Goal: Obtain resource: Download file/media

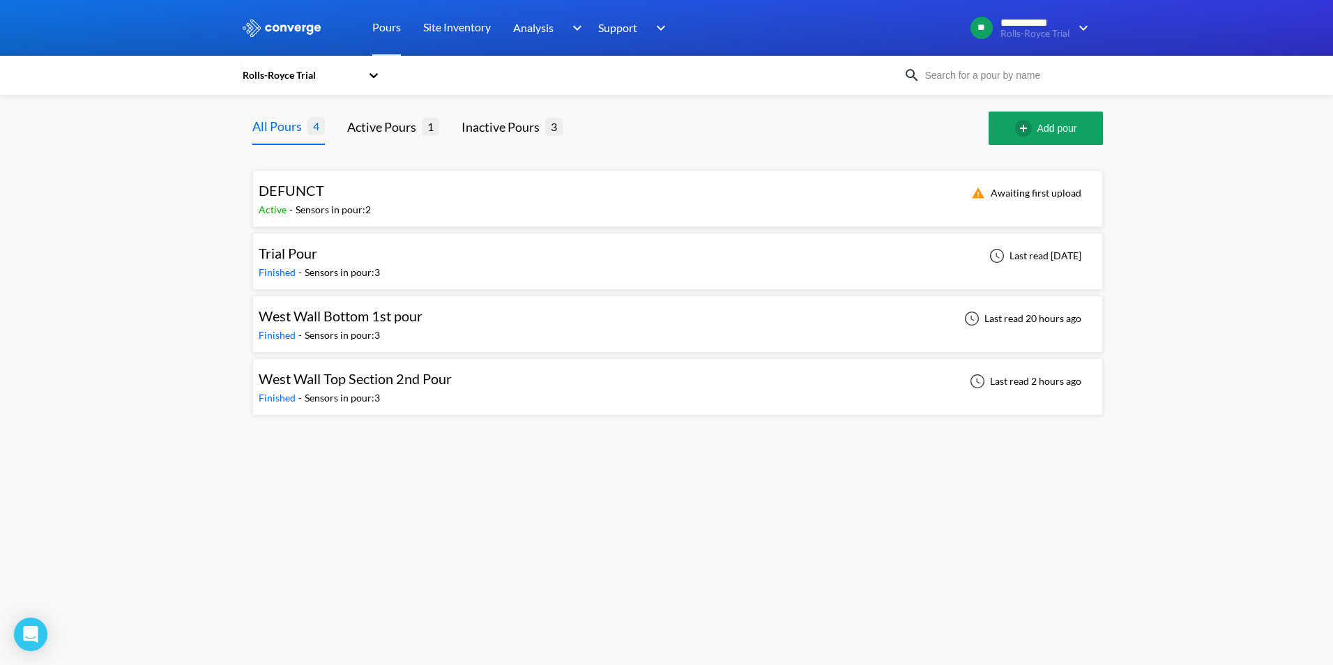
click at [628, 321] on div "West Wall Bottom 1st pour Finished - Sensors in pour: 3 Last read 20 hours ago" at bounding box center [678, 324] width 838 height 45
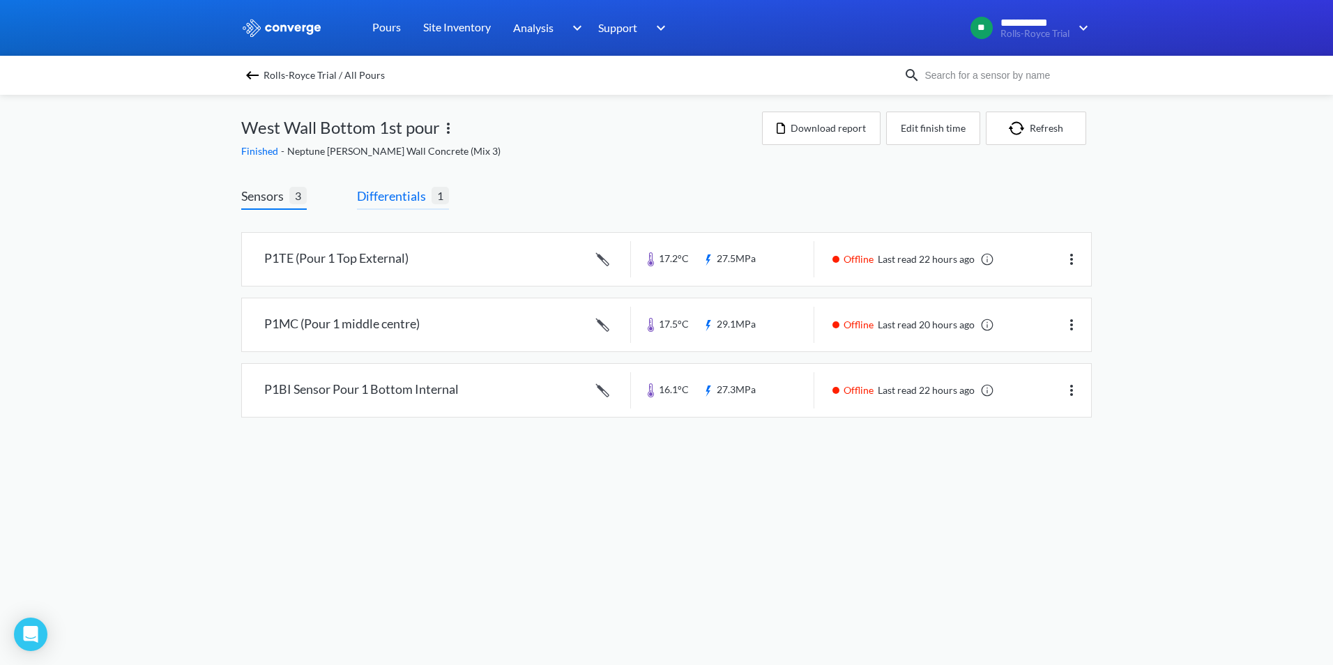
click at [394, 201] on span "Differentials" at bounding box center [394, 196] width 75 height 20
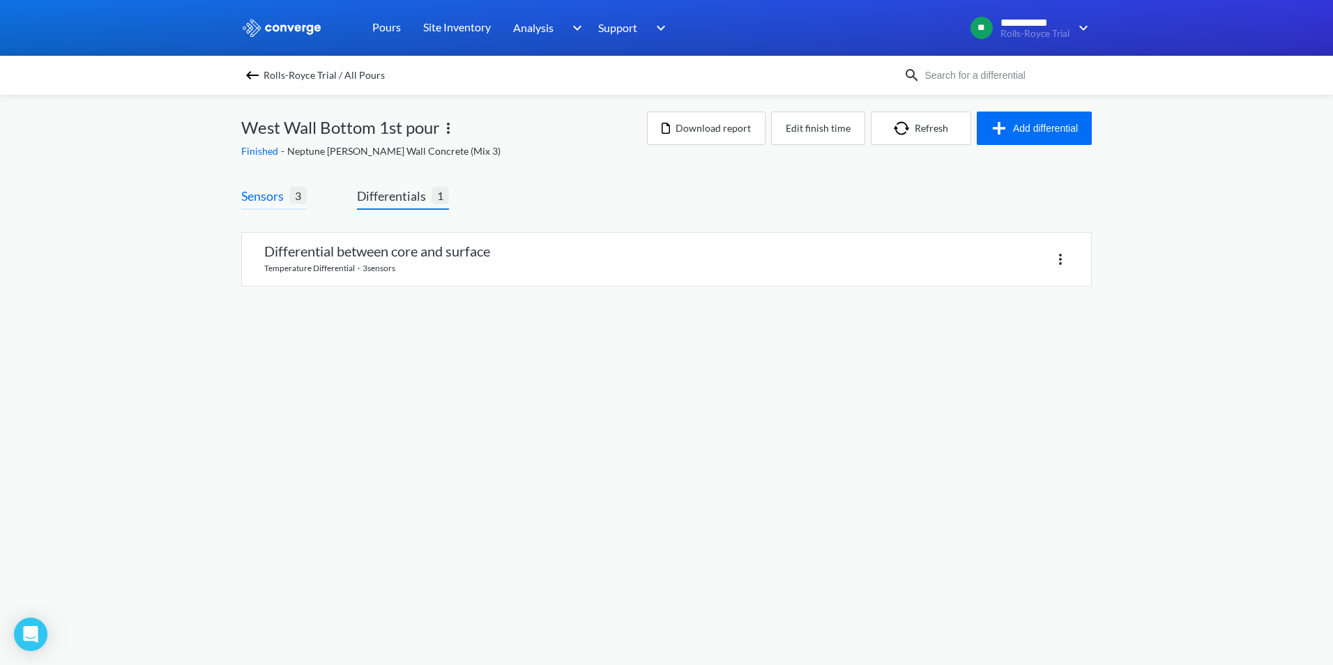
click at [273, 204] on span "Sensors" at bounding box center [265, 196] width 48 height 20
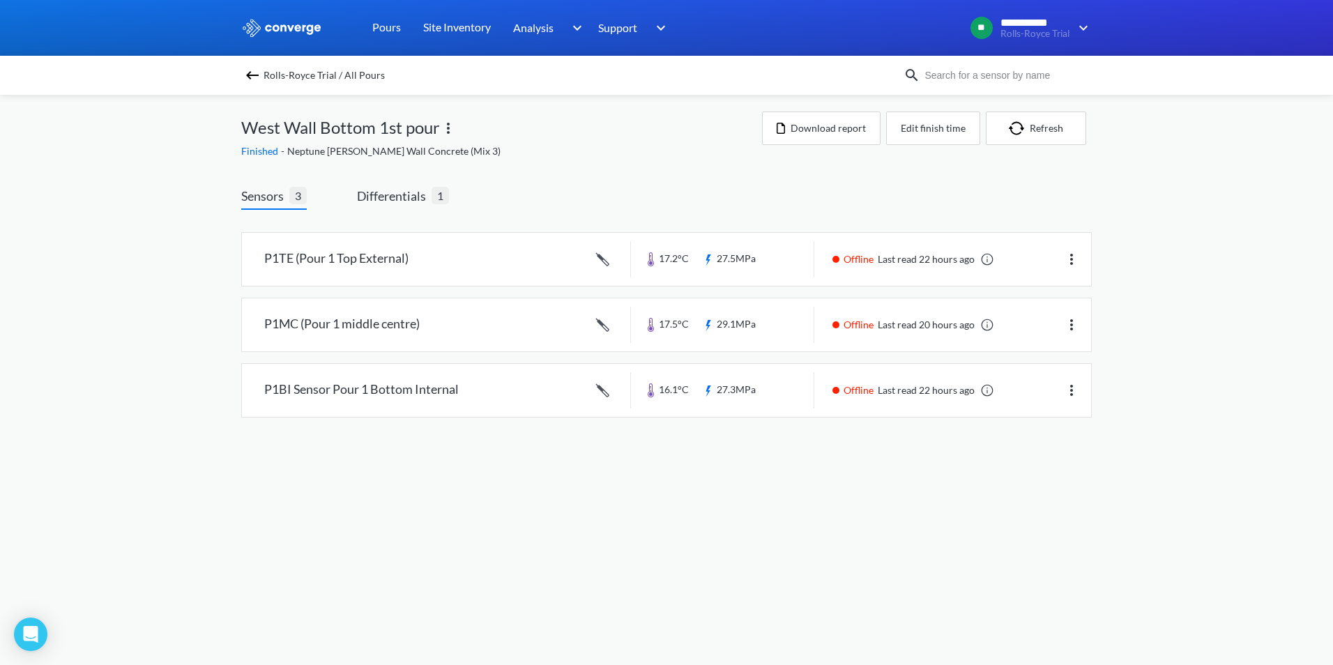
click at [256, 74] on img at bounding box center [252, 75] width 17 height 17
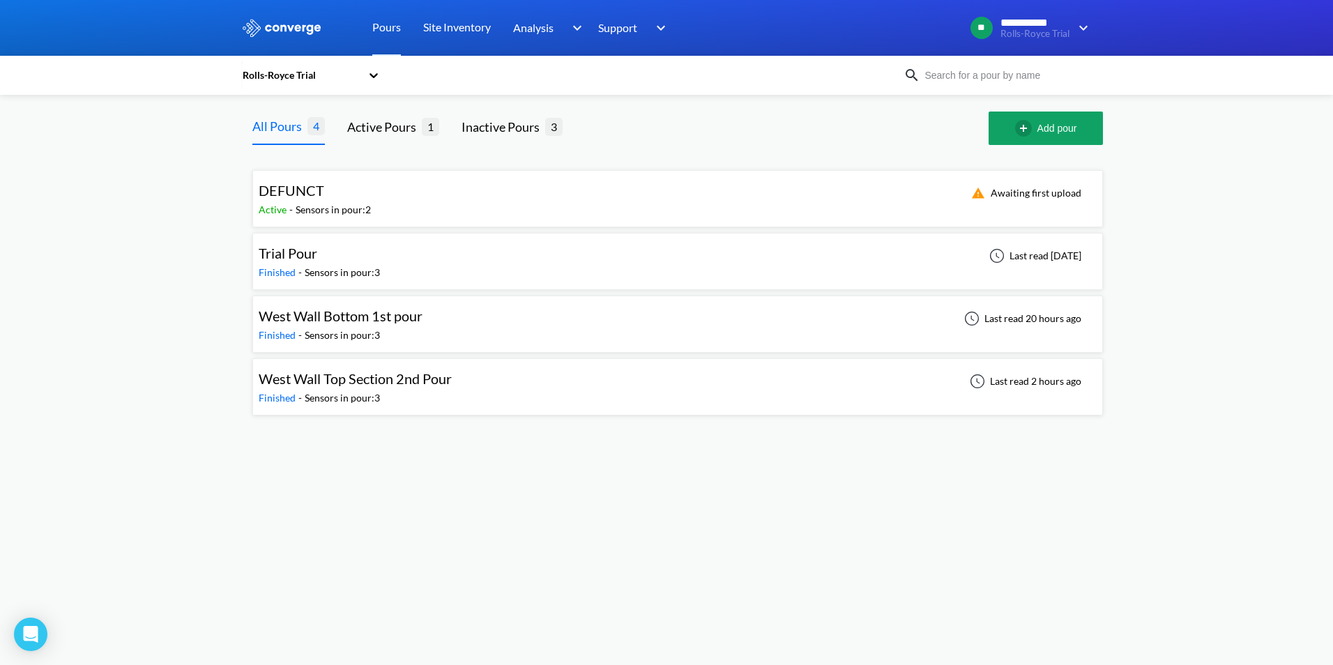
click at [941, 322] on div "West Wall Bottom 1st pour Finished - Sensors in pour: 3 Last read 20 hours ago" at bounding box center [678, 324] width 838 height 45
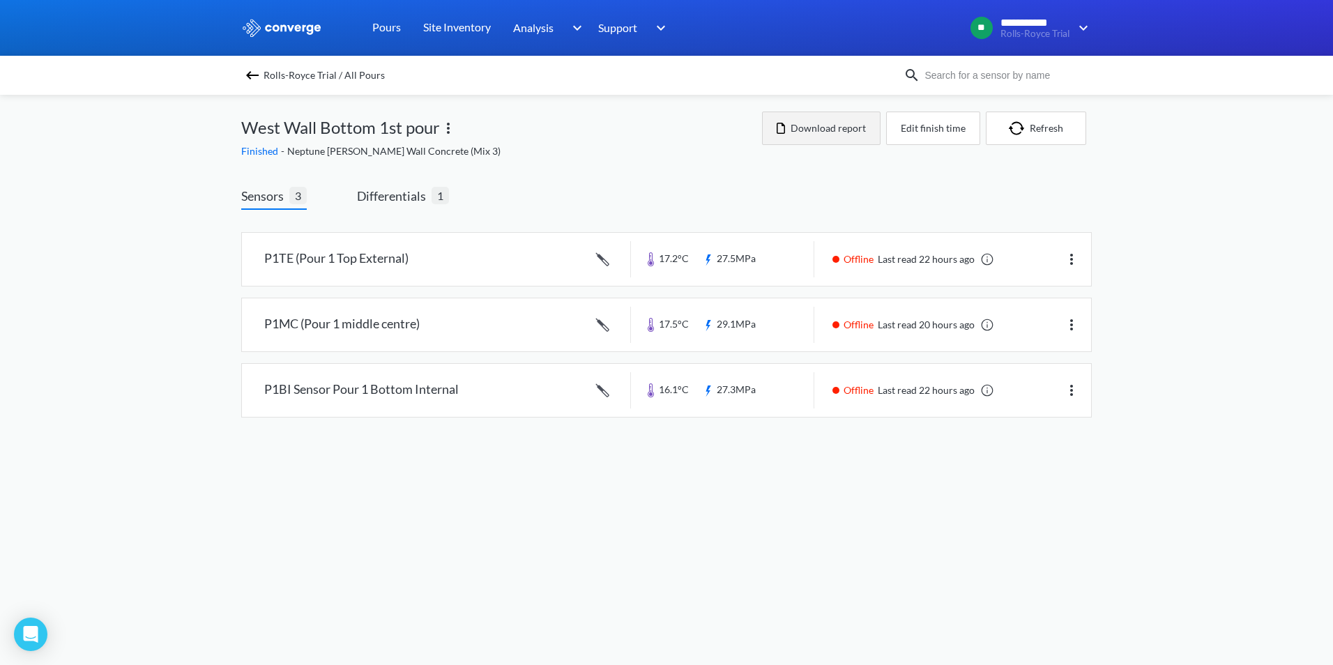
click at [807, 122] on button "Download report" at bounding box center [821, 128] width 118 height 33
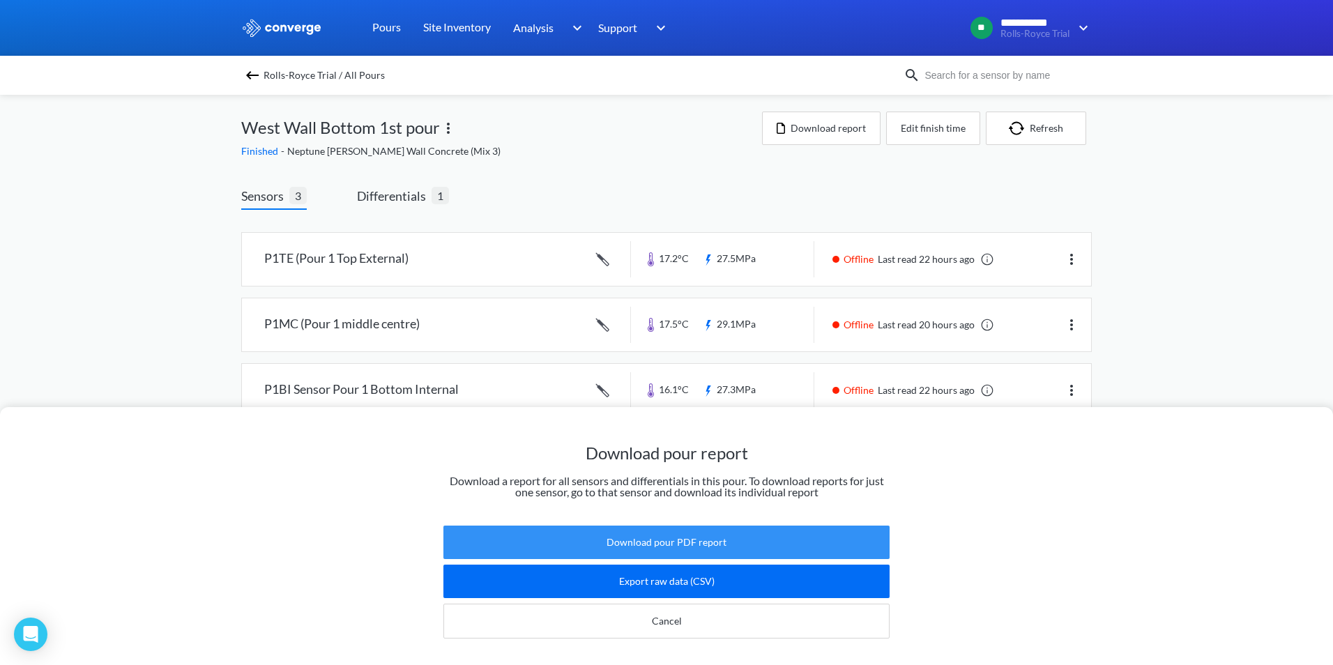
click at [691, 535] on button "Download pour PDF report" at bounding box center [666, 542] width 446 height 33
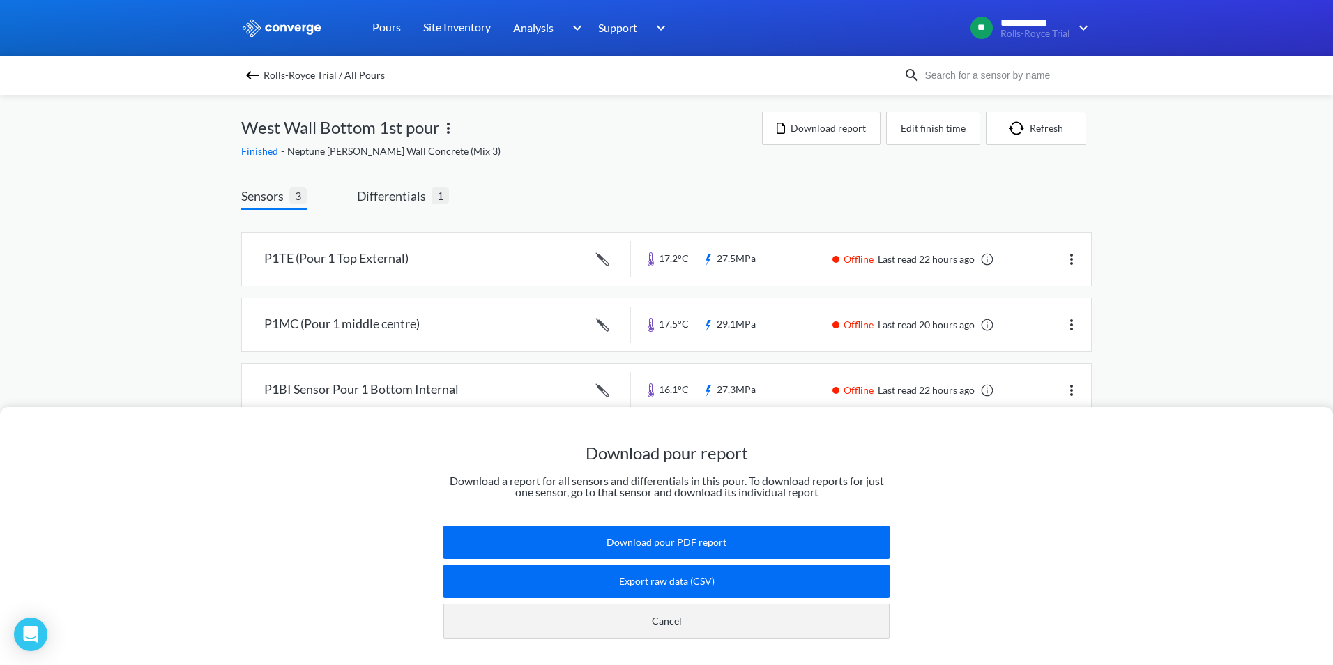
click at [670, 608] on button "Cancel" at bounding box center [666, 621] width 446 height 35
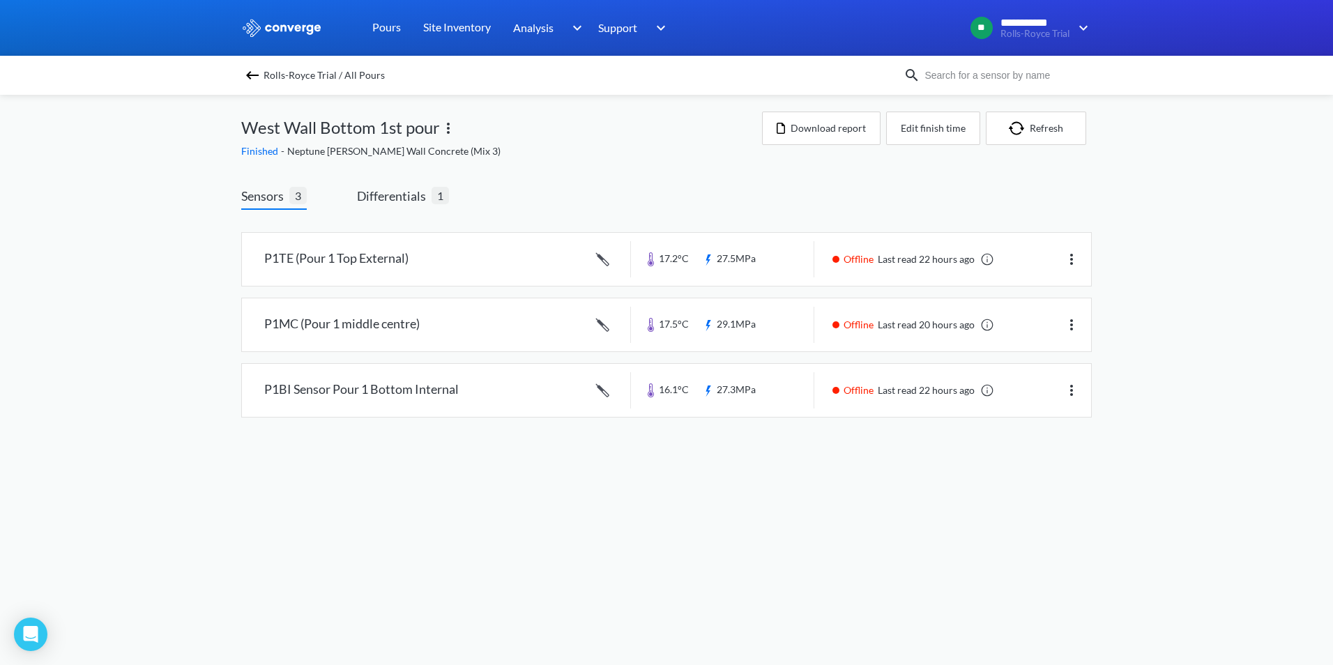
click at [270, 199] on span "Sensors" at bounding box center [265, 196] width 48 height 20
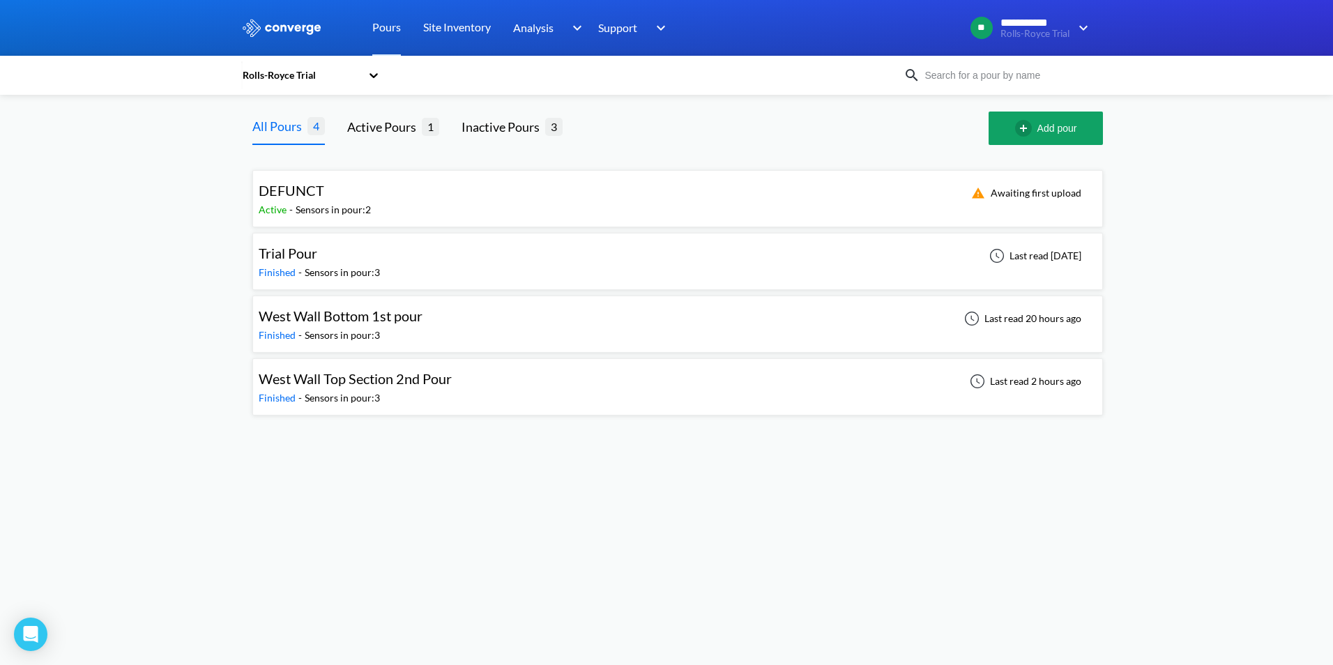
click at [391, 380] on span "West Wall Top Section 2nd Pour" at bounding box center [355, 378] width 193 height 17
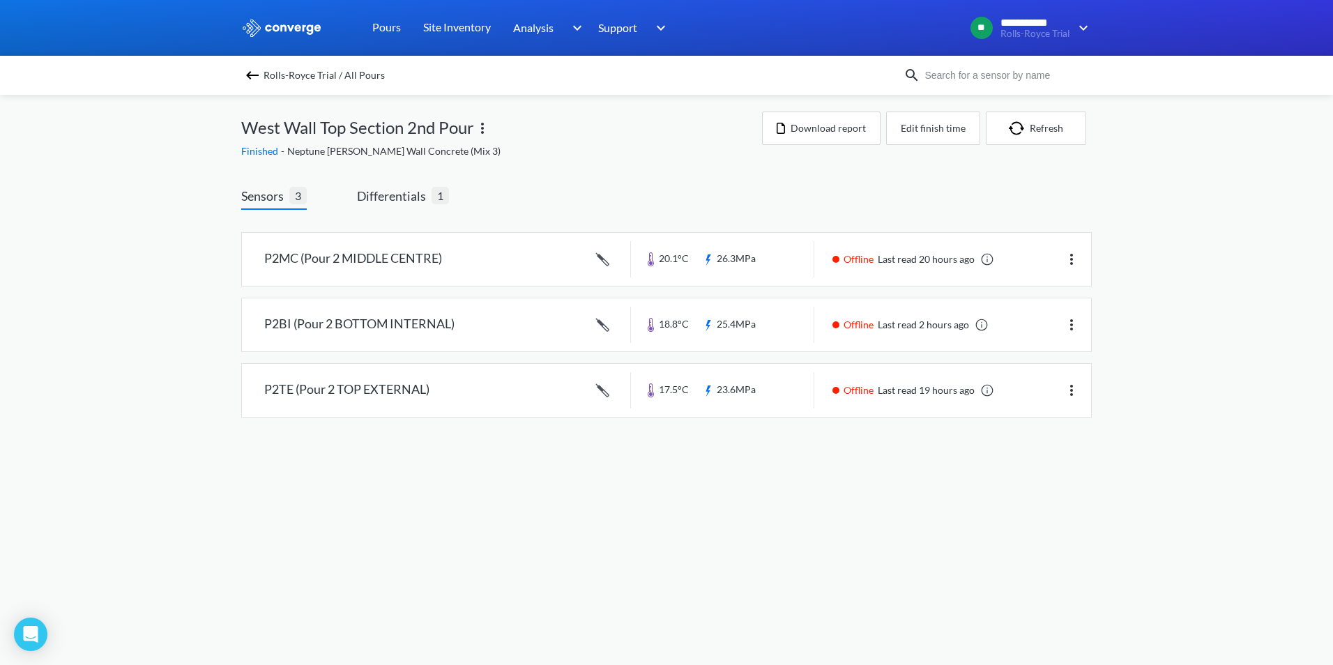
click at [366, 452] on body "**********" at bounding box center [666, 332] width 1333 height 665
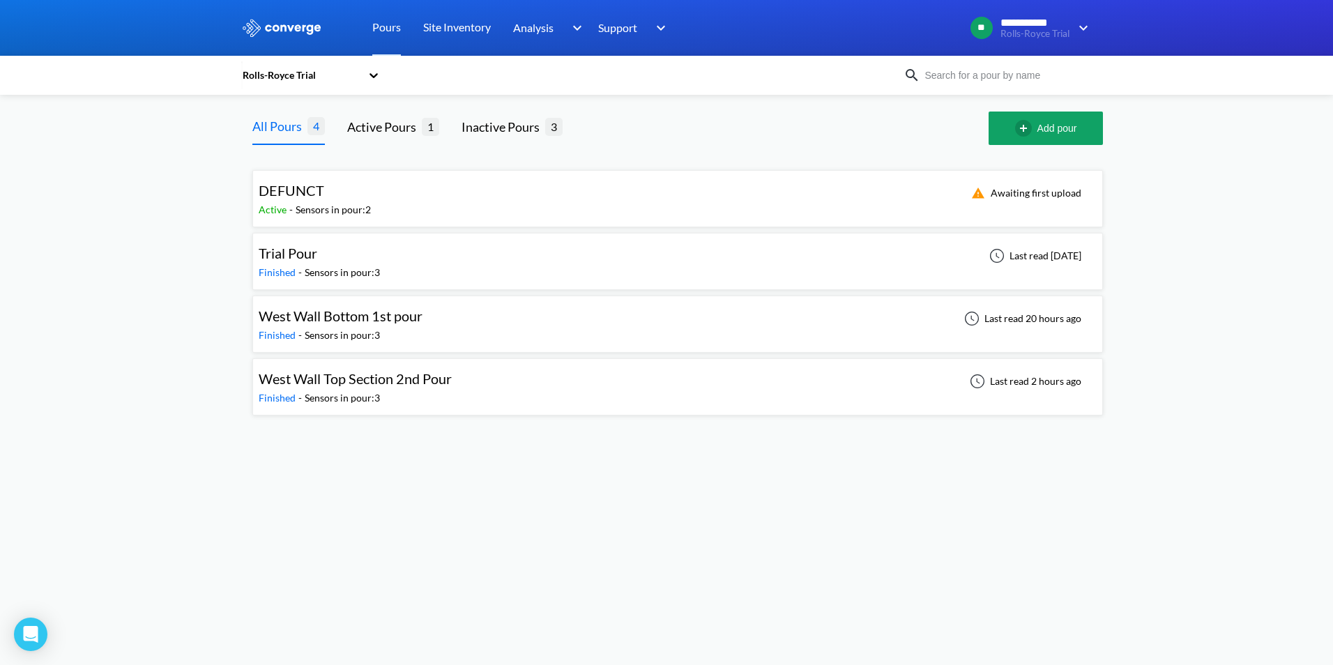
click at [367, 341] on div "Sensors in pour: 3" at bounding box center [342, 335] width 75 height 15
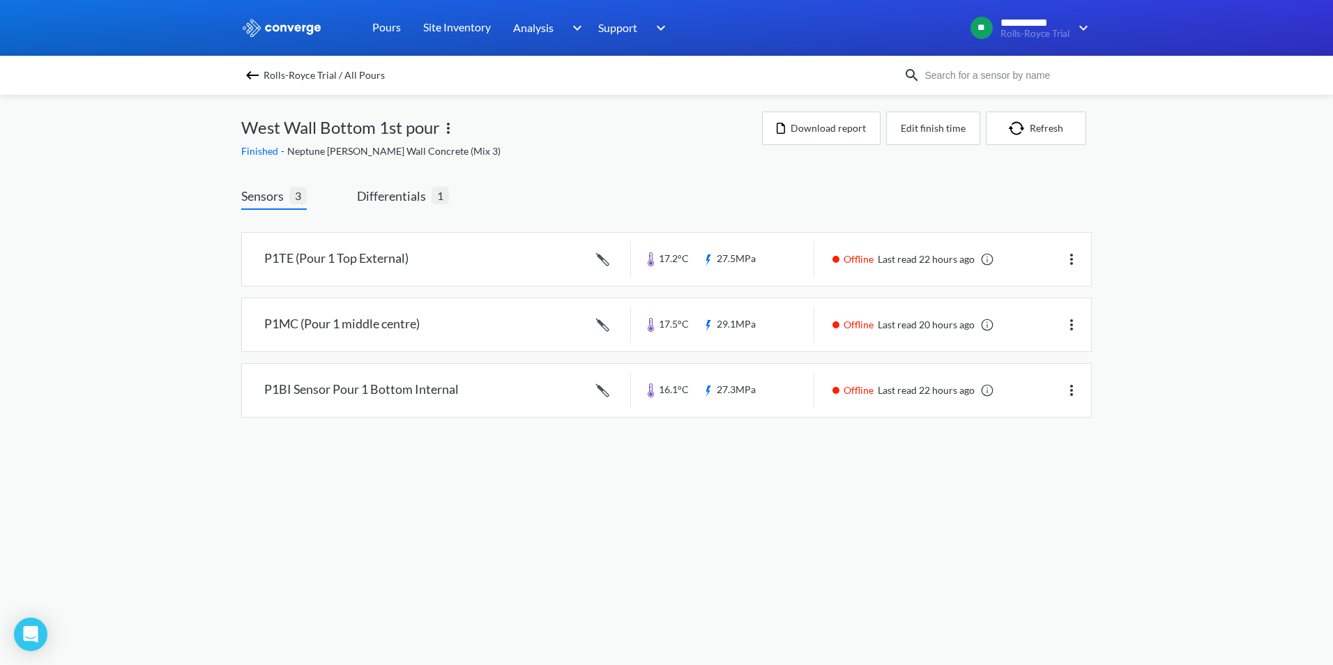
click at [659, 458] on body "**********" at bounding box center [666, 332] width 1333 height 665
